Goal: Obtain resource: Download file/media

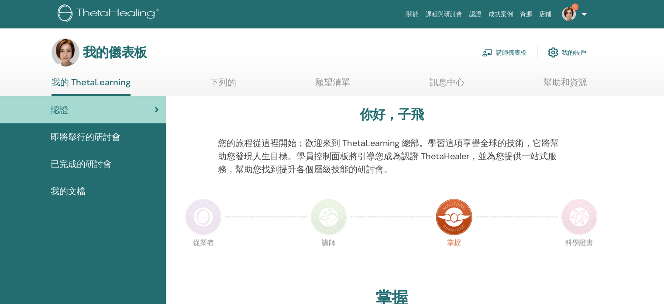
click at [518, 54] on font "講師儀表板" at bounding box center [511, 53] width 31 height 8
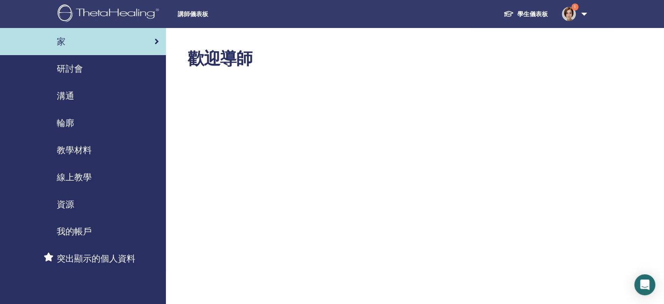
click at [75, 67] on font "研討會" at bounding box center [70, 68] width 26 height 11
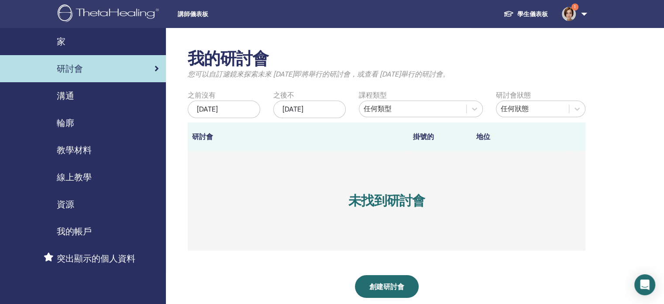
click at [81, 153] on font "教學材料" at bounding box center [74, 149] width 35 height 11
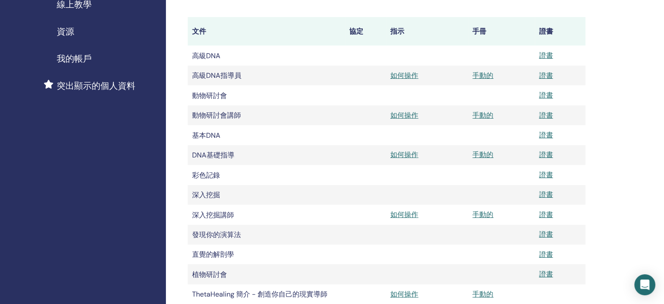
scroll to position [175, 0]
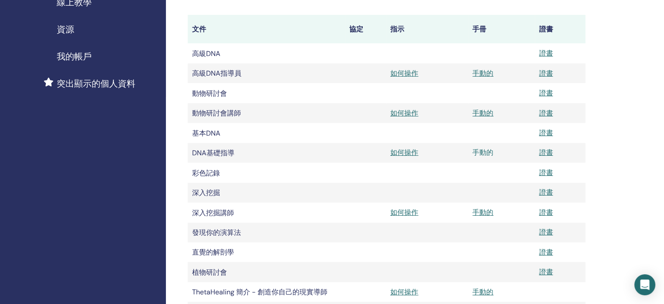
click at [491, 155] on font "手動的" at bounding box center [483, 152] width 21 height 9
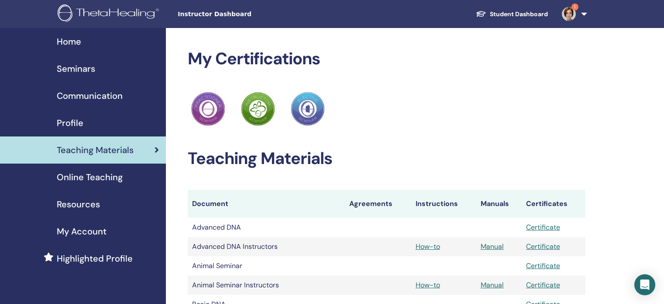
scroll to position [175, 0]
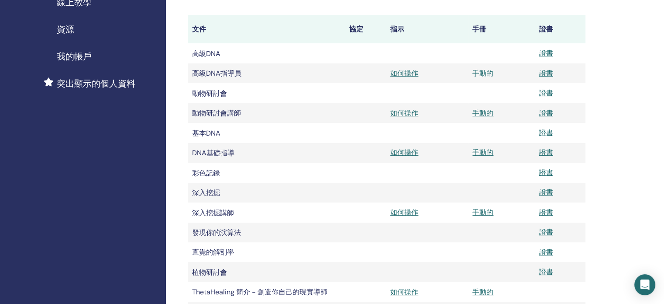
click at [491, 76] on font "手動的" at bounding box center [483, 73] width 21 height 9
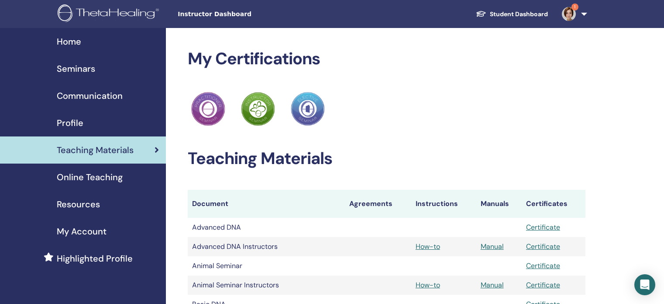
scroll to position [175, 0]
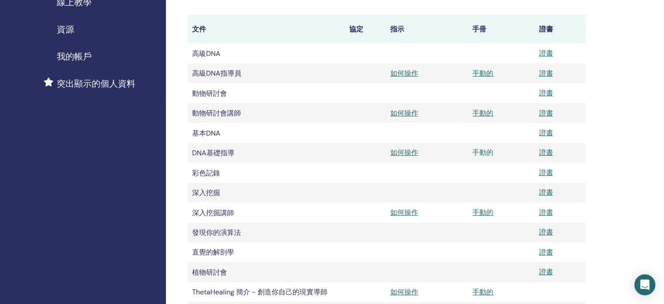
click at [479, 153] on font "手動的" at bounding box center [483, 152] width 21 height 9
